Goal: Task Accomplishment & Management: Manage account settings

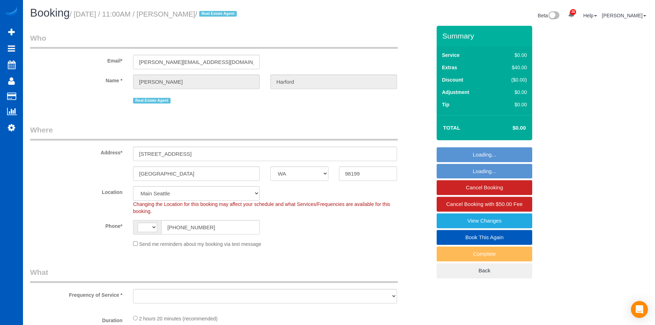
select select "WA"
select select "199"
select select "string:US"
select select "object:2631"
select select "spot2"
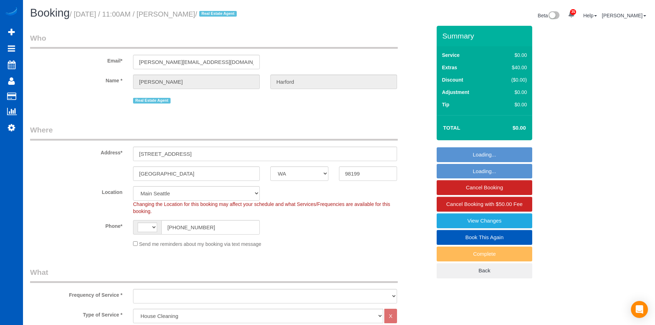
select select "1001"
select select "2"
select select "3"
select select "object:2737"
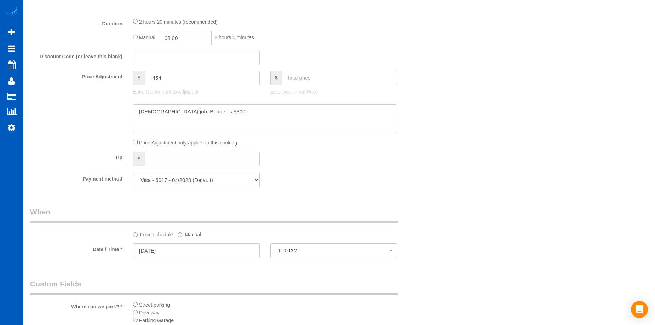
scroll to position [531, 0]
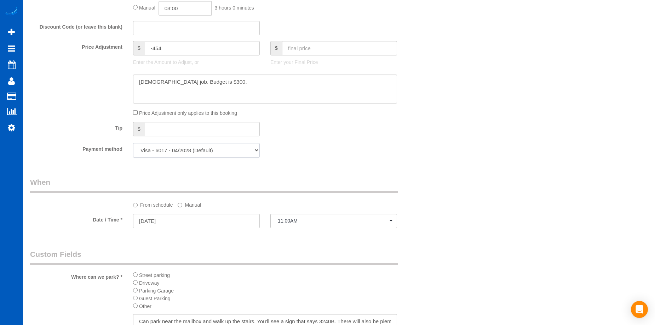
click at [232, 145] on select "Visa - 6017 - 04/2028 (Default) Add Credit Card ─────────────── Cash Check Payp…" at bounding box center [196, 150] width 127 height 15
select select "string:cash"
click at [133, 143] on select "Visa - 6017 - 04/2028 (Default) Add Credit Card ─────────────── Cash Check Payp…" at bounding box center [196, 150] width 127 height 15
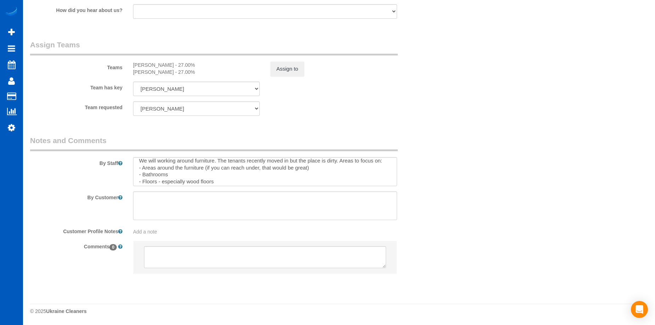
scroll to position [28, 0]
click at [308, 176] on textarea at bounding box center [265, 171] width 264 height 29
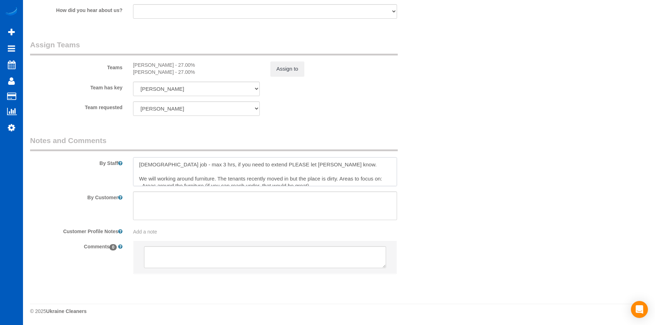
click at [309, 171] on textarea at bounding box center [265, 171] width 264 height 29
paste textarea "Kainoa"
click at [211, 179] on textarea at bounding box center [265, 171] width 264 height 29
click at [328, 175] on textarea at bounding box center [265, 171] width 264 height 29
click at [307, 177] on textarea at bounding box center [265, 171] width 264 height 29
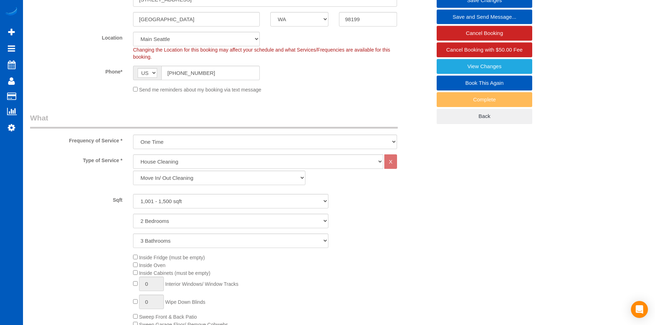
scroll to position [19, 0]
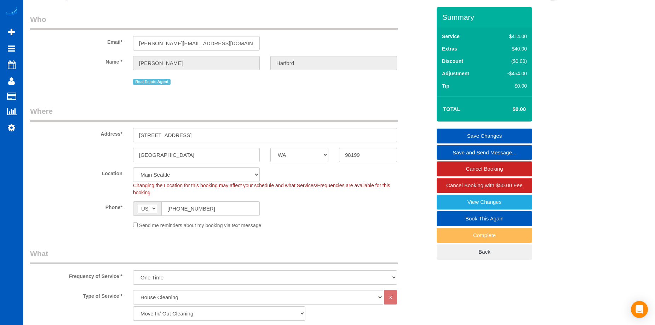
type textarea "Hourly job - max 3 hrs, if you need to extend PLEASE let Anna know. Tenant Cont…"
click at [475, 131] on link "Save Changes" at bounding box center [483, 136] width 95 height 15
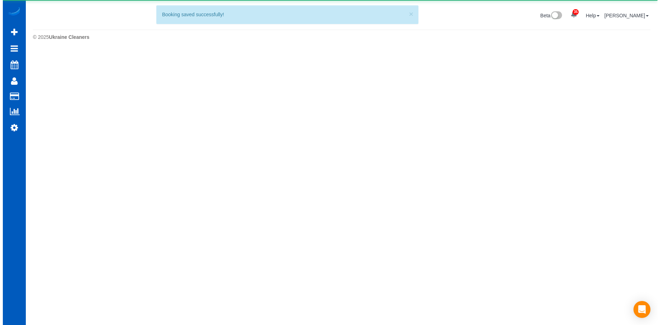
scroll to position [0, 0]
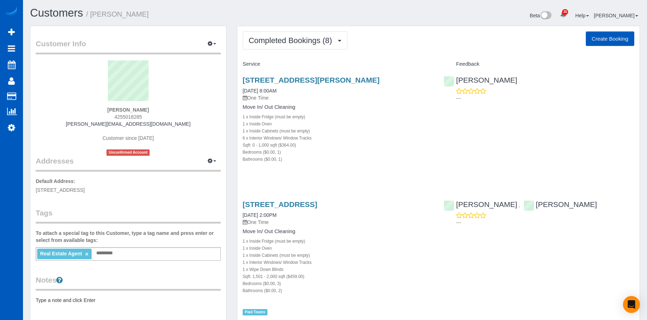
drag, startPoint x: 118, startPoint y: 110, endPoint x: 155, endPoint y: 108, distance: 37.6
click at [155, 108] on div "Brian Alfi 4255018285 brian@alfirealestate.com Customer since 2024 Unconfirmed …" at bounding box center [128, 107] width 185 height 95
copy strong "Brian Alfi"
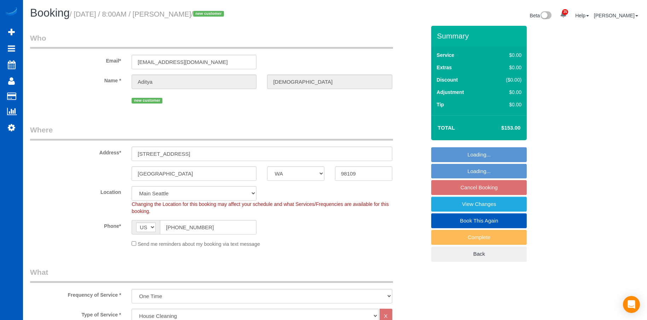
select select "WA"
select select "199"
select select "spot1"
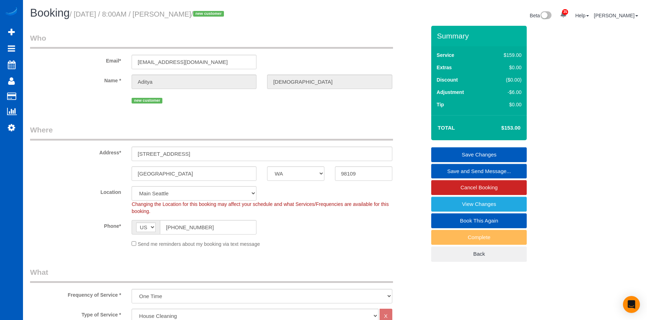
drag, startPoint x: 178, startPoint y: 13, endPoint x: 214, endPoint y: 13, distance: 35.7
click at [214, 13] on small "/ September 09, 2025 / 8:00AM / Aditya Jaini / new customer" at bounding box center [148, 14] width 156 height 8
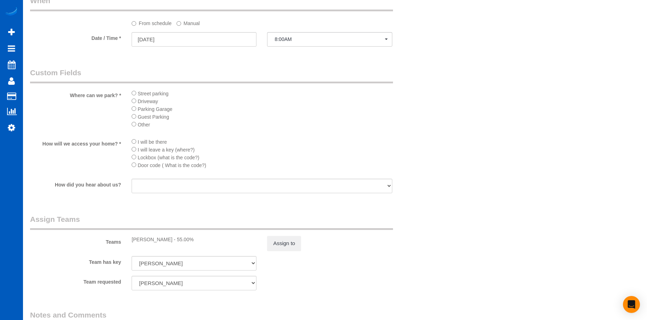
scroll to position [736, 0]
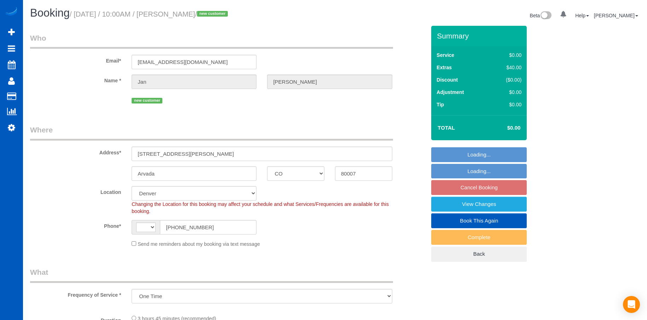
select select "CO"
select select "object:953"
select select "string:[GEOGRAPHIC_DATA]"
select select "spot1"
select select "199"
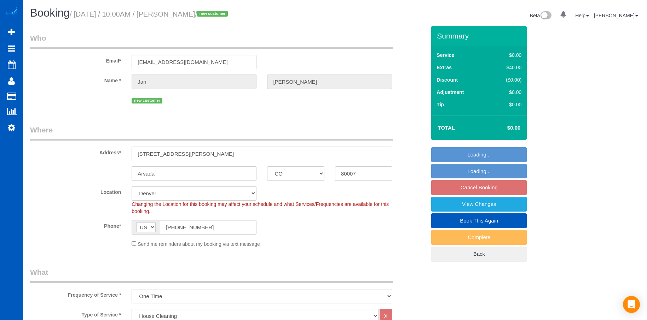
select select "4001"
select select "5"
select select "4"
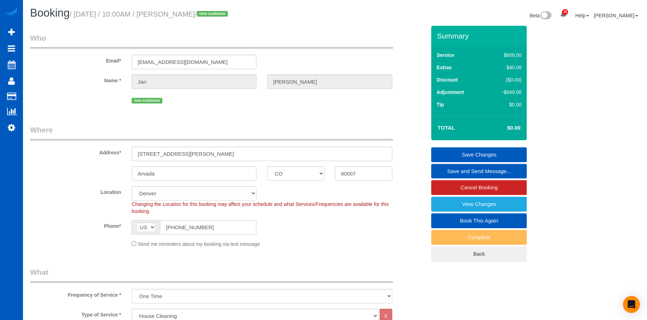
drag, startPoint x: 183, startPoint y: 16, endPoint x: 221, endPoint y: 13, distance: 39.0
click at [221, 13] on small "/ September 09, 2025 / 10:00AM / Jan Roberge / new customer" at bounding box center [150, 14] width 160 height 8
copy small "Jan Roberge"
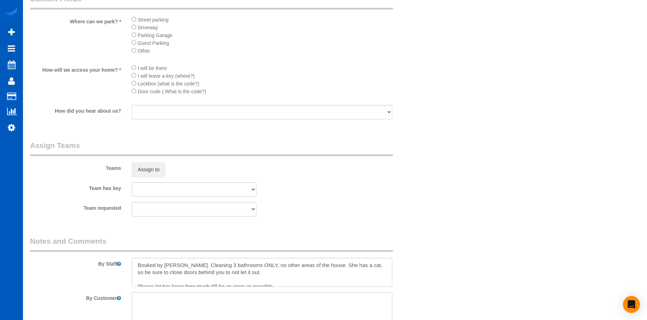
scroll to position [806, 0]
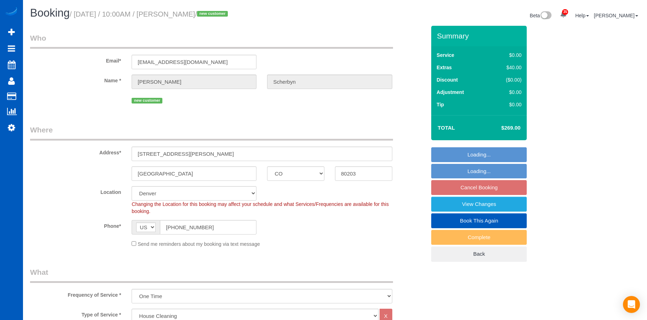
select select "CO"
select select "199"
select select "number:8"
select select "object:1182"
select select "spot1"
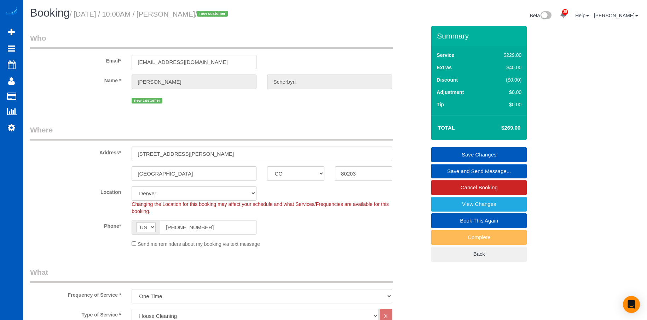
drag, startPoint x: 182, startPoint y: 13, endPoint x: 241, endPoint y: 14, distance: 58.4
click at [230, 14] on small "/ September 09, 2025 / 10:00AM / Christine Scherbyn / new customer" at bounding box center [150, 14] width 160 height 8
copy small "Christine Scherbyn"
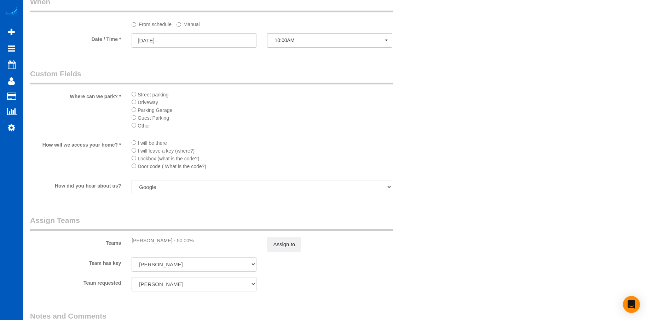
scroll to position [778, 0]
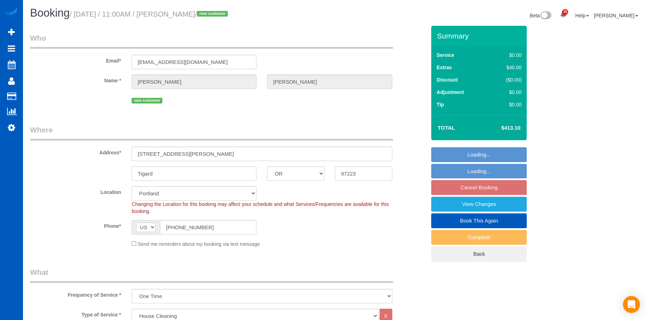
select select "OR"
select select "199"
select select "spot2"
select select "2501"
select select "4"
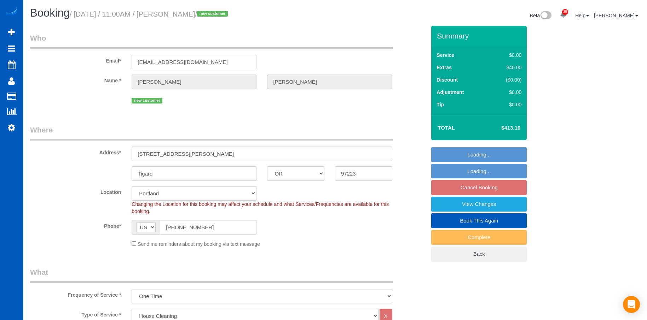
select select "3"
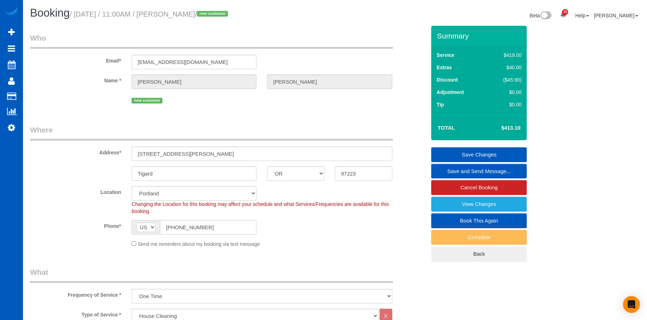
drag, startPoint x: 183, startPoint y: 15, endPoint x: 241, endPoint y: 18, distance: 58.4
click at [230, 18] on small "/ [DATE] / 11:00AM / [PERSON_NAME] / new customer" at bounding box center [150, 14] width 160 height 8
copy small "[PERSON_NAME]"
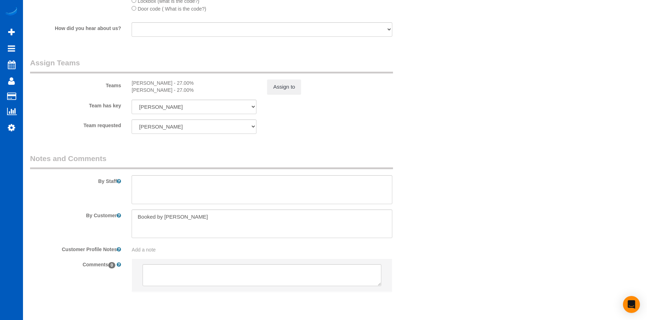
scroll to position [877, 0]
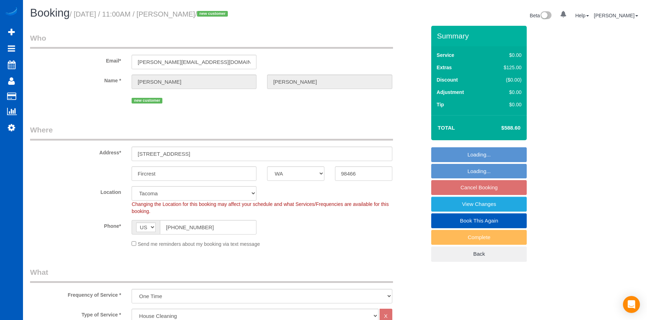
select select "WA"
select select "199"
select select "3501"
select select "4"
select select "3"
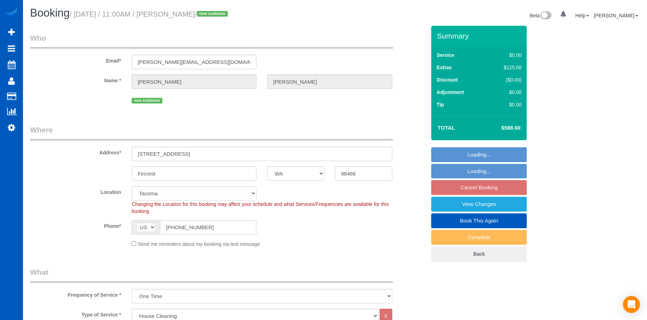
select select "spot2"
select select "object:1221"
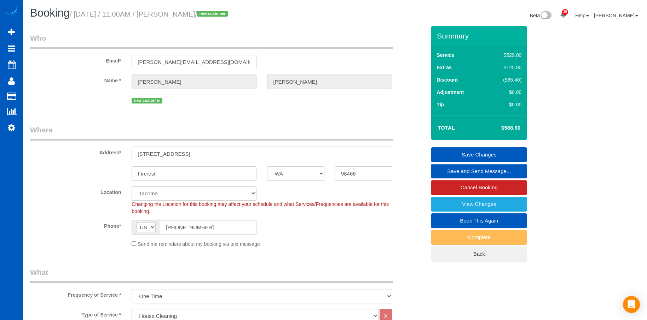
drag, startPoint x: 183, startPoint y: 15, endPoint x: 240, endPoint y: 15, distance: 56.9
click at [230, 15] on small "/ September 09, 2025 / 11:00AM / Christina Sherman / new customer" at bounding box center [150, 14] width 160 height 8
copy small "Christina Sherman"
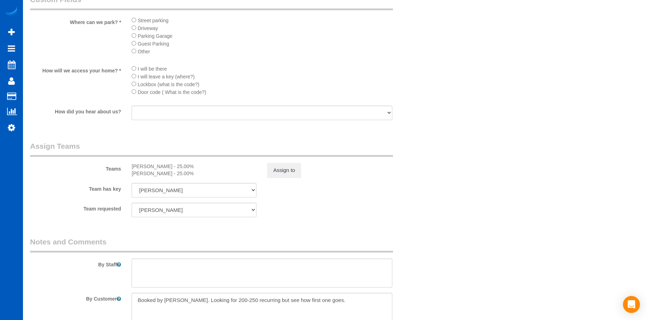
scroll to position [849, 0]
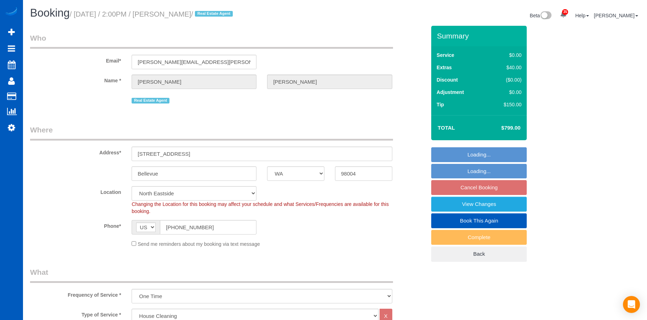
select select "WA"
select select "199"
select select "4001"
select select "4"
select select "5"
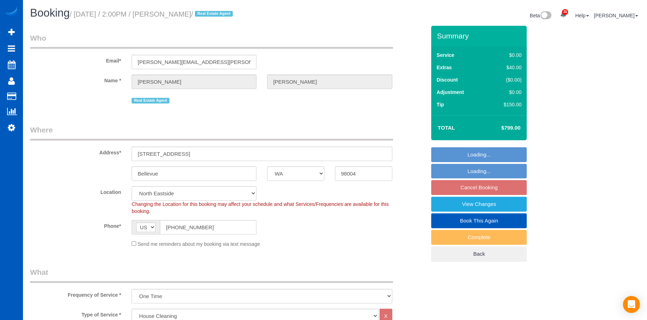
select select "string:fspay-0682216c-3a71-4bf8-b792-57d94e040e25"
select select "spot3"
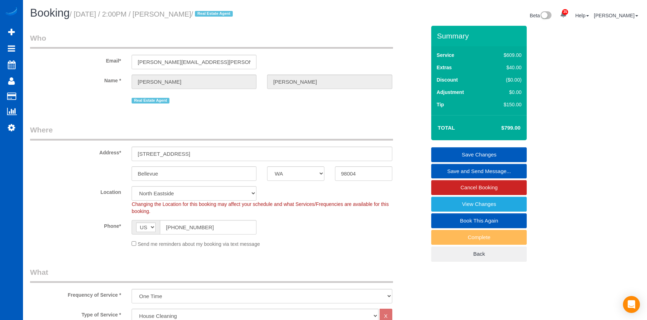
drag, startPoint x: 179, startPoint y: 14, endPoint x: 228, endPoint y: 13, distance: 49.2
click at [228, 13] on small "/ September 09, 2025 / 2:00PM / Helen Hostetter / Real Estate Agent" at bounding box center [152, 14] width 165 height 8
copy small "Helen Hostetter"
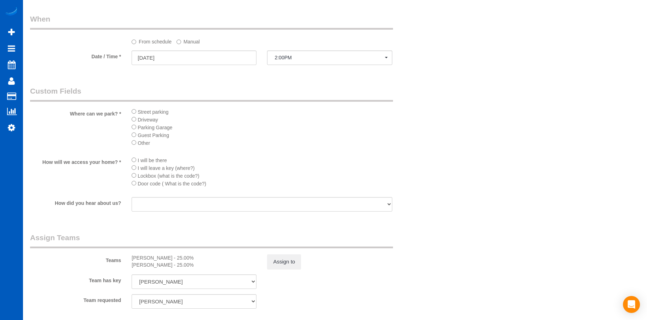
scroll to position [707, 0]
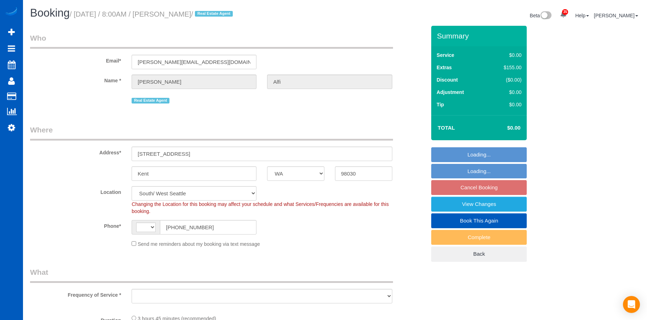
select select "WA"
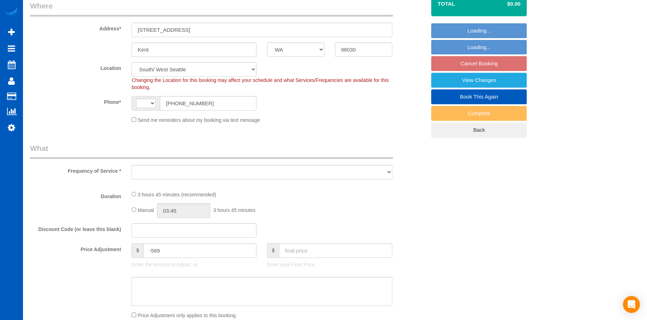
scroll to position [141, 0]
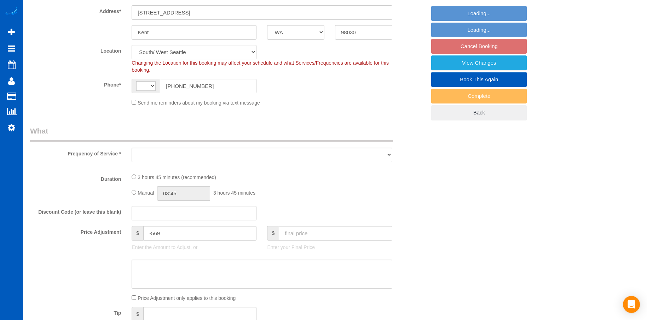
select select "string:[GEOGRAPHIC_DATA]"
select select "object:908"
select select "spot1"
select select "199"
select select "1001"
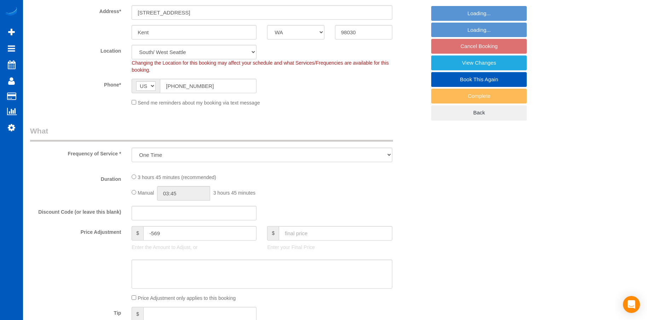
select select "3"
select select "2"
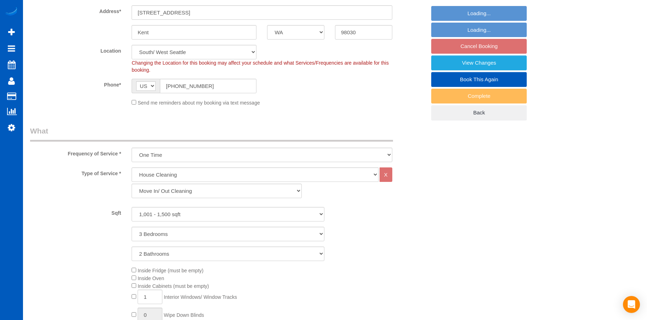
select select "object:1104"
select select "1001"
select select "3"
select select "2"
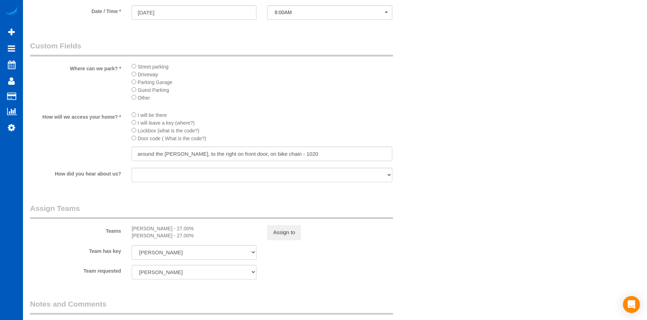
scroll to position [813, 0]
